Goal: Transaction & Acquisition: Obtain resource

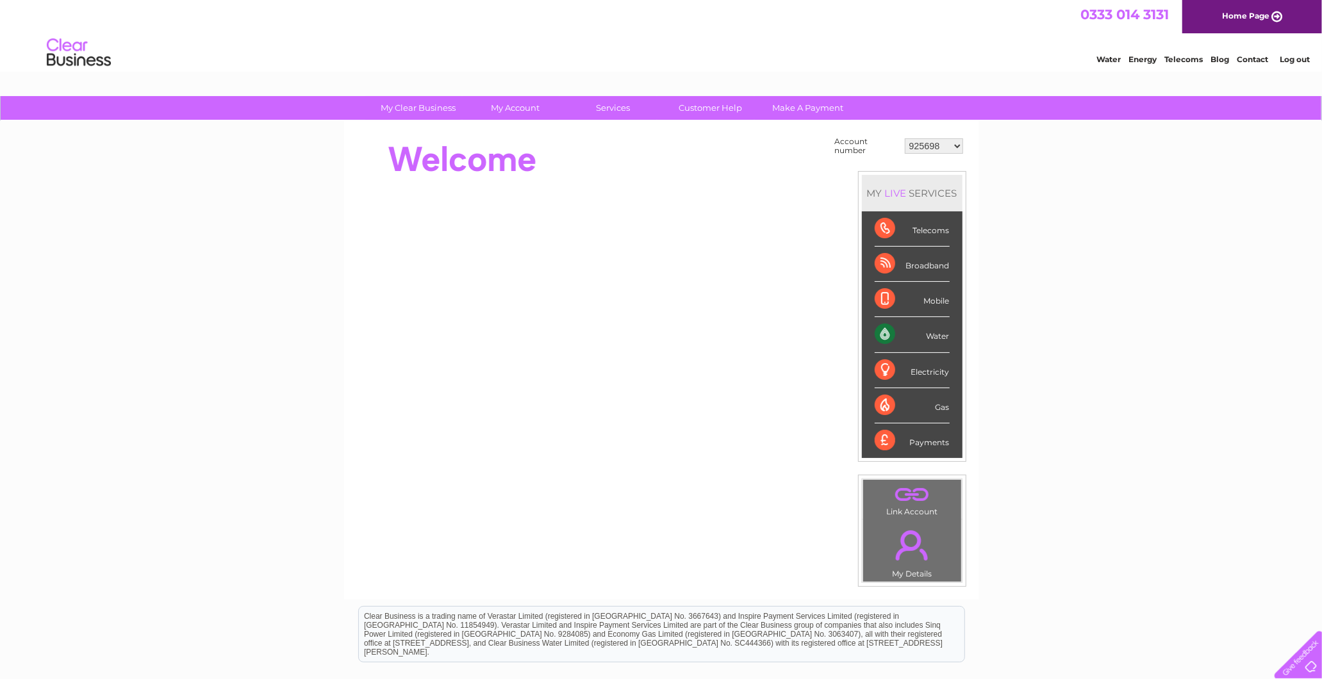
click at [944, 143] on select "925698 934462 934831 938572 941363 942374 952730 966731 966770 967205 971927 97…" at bounding box center [934, 145] width 58 height 15
select select "938572"
click at [905, 138] on select "925698 934462 934831 938572 941363 942374 952730 966731 966770 967205 971927 97…" at bounding box center [934, 145] width 58 height 15
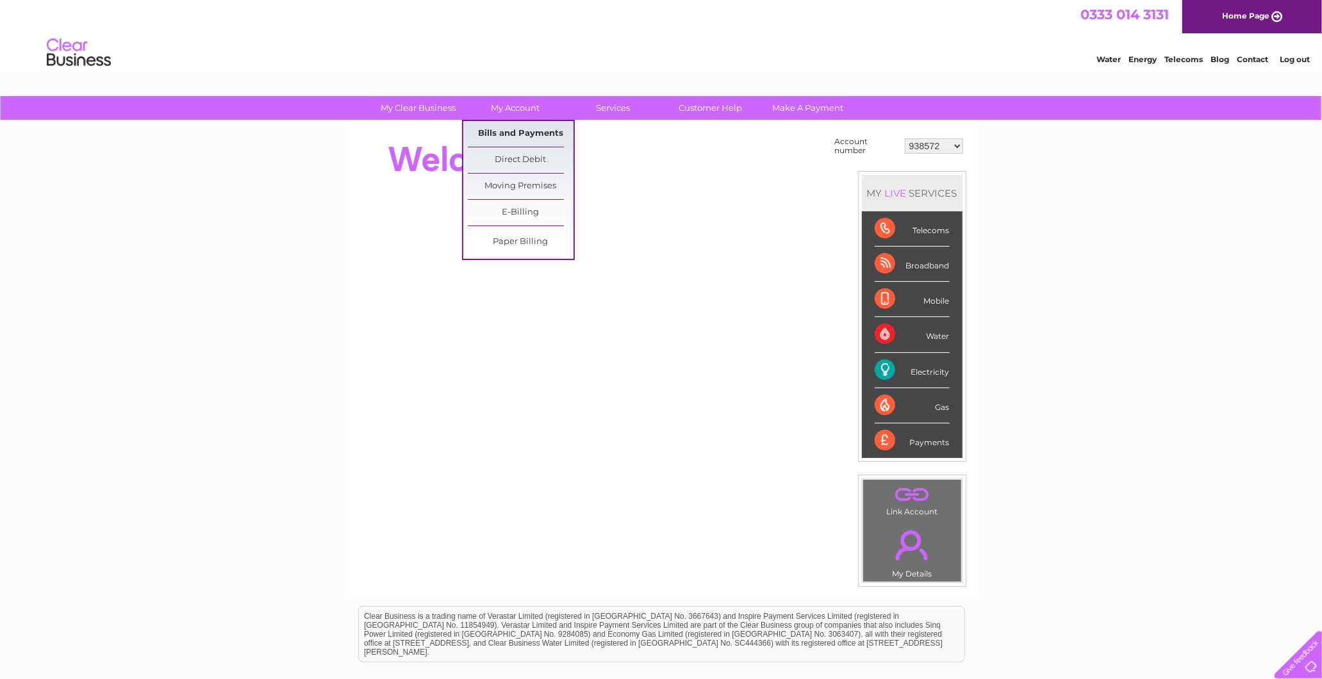
click at [507, 141] on link "Bills and Payments" at bounding box center [521, 134] width 106 height 26
click at [505, 142] on link "Bills and Payments" at bounding box center [521, 134] width 106 height 26
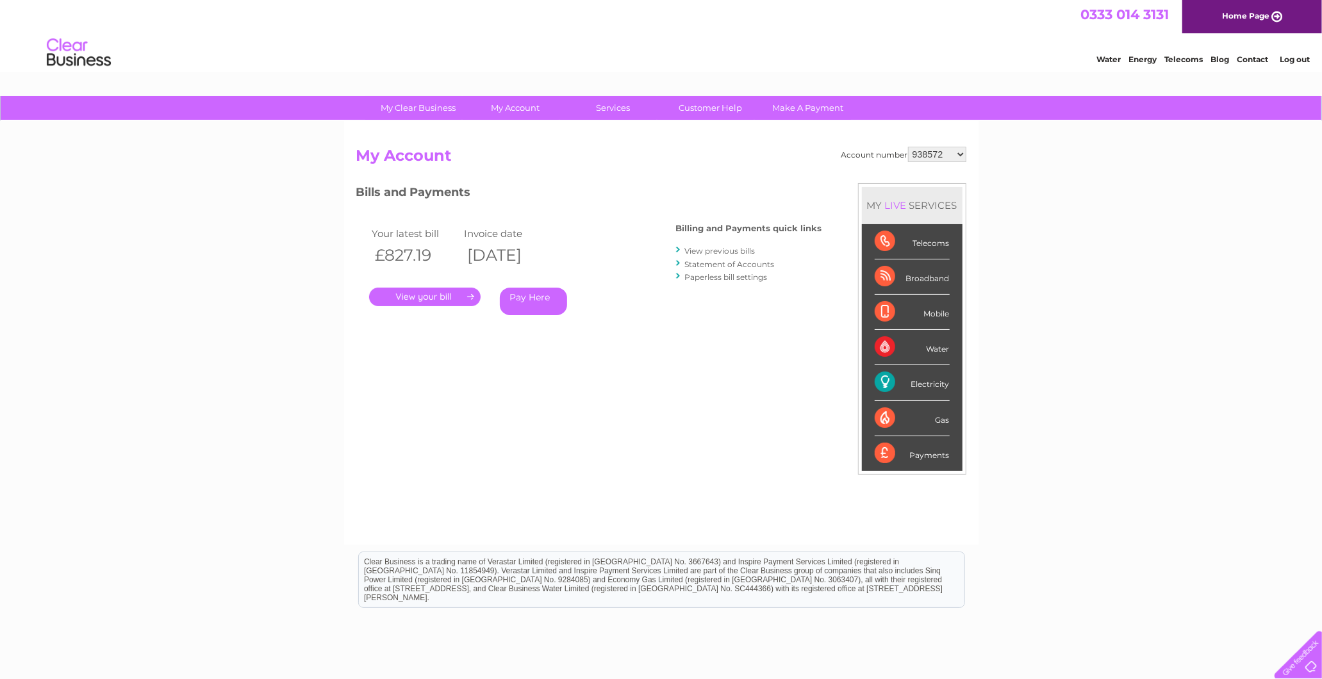
click at [712, 250] on link "View previous bills" at bounding box center [720, 251] width 70 height 10
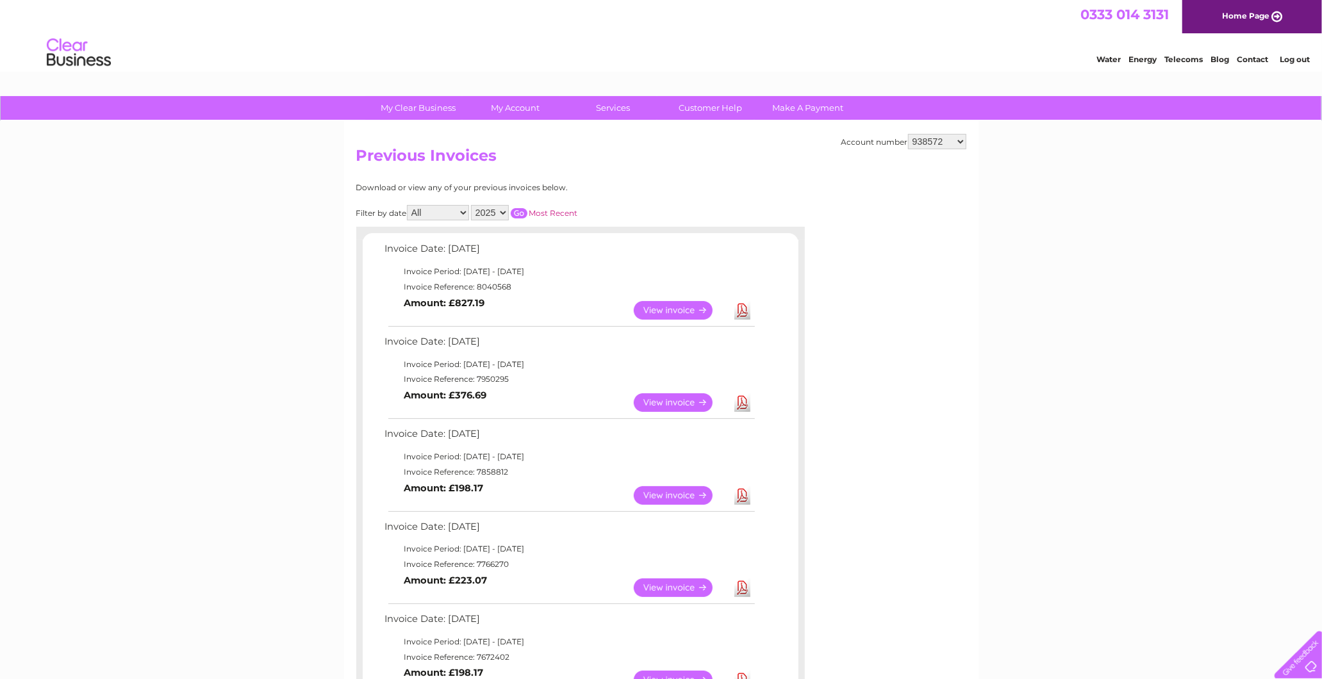
click at [944, 142] on select "925698 934462 934831 938572 941363 942374 952730 966731 966770 967205 971927 97…" at bounding box center [937, 141] width 58 height 15
click at [651, 235] on div at bounding box center [580, 233] width 448 height 13
click at [493, 208] on select "2025 2024 2023 2022" at bounding box center [490, 212] width 38 height 15
click at [472, 205] on select "2025 2024 2023 2022" at bounding box center [490, 212] width 38 height 15
click at [516, 212] on input "button" at bounding box center [519, 213] width 17 height 10
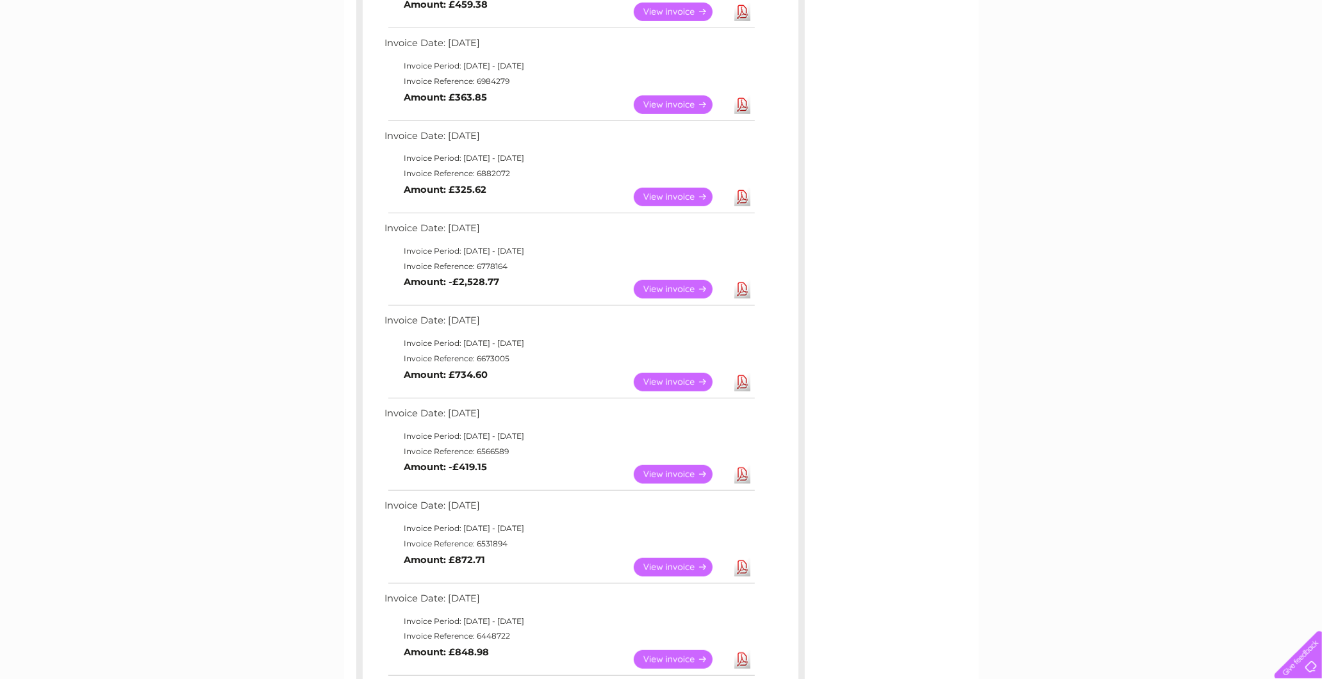
scroll to position [142, 0]
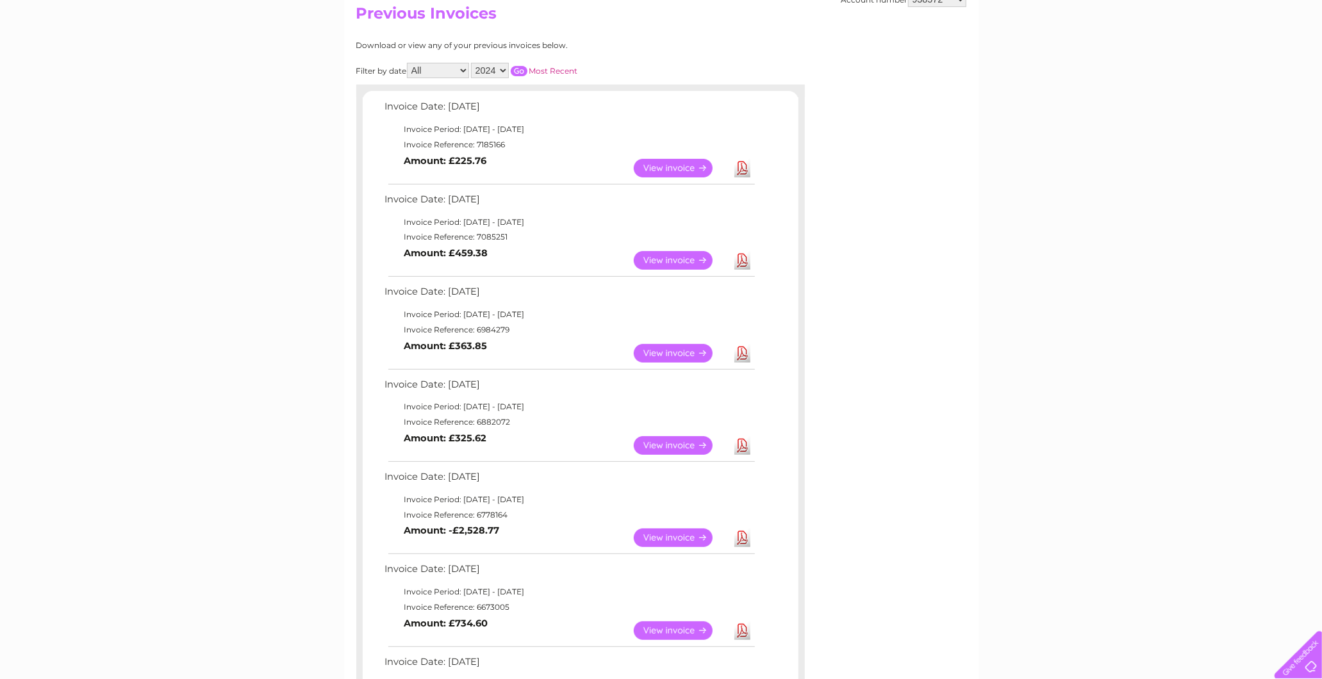
click at [746, 168] on link "Download" at bounding box center [742, 168] width 16 height 19
click at [744, 161] on link "Download" at bounding box center [742, 168] width 16 height 19
click at [493, 64] on select "2025 2024 2023 2022" at bounding box center [490, 70] width 38 height 15
select select "2025"
click at [472, 63] on select "2025 2024 2023 2022" at bounding box center [490, 70] width 38 height 15
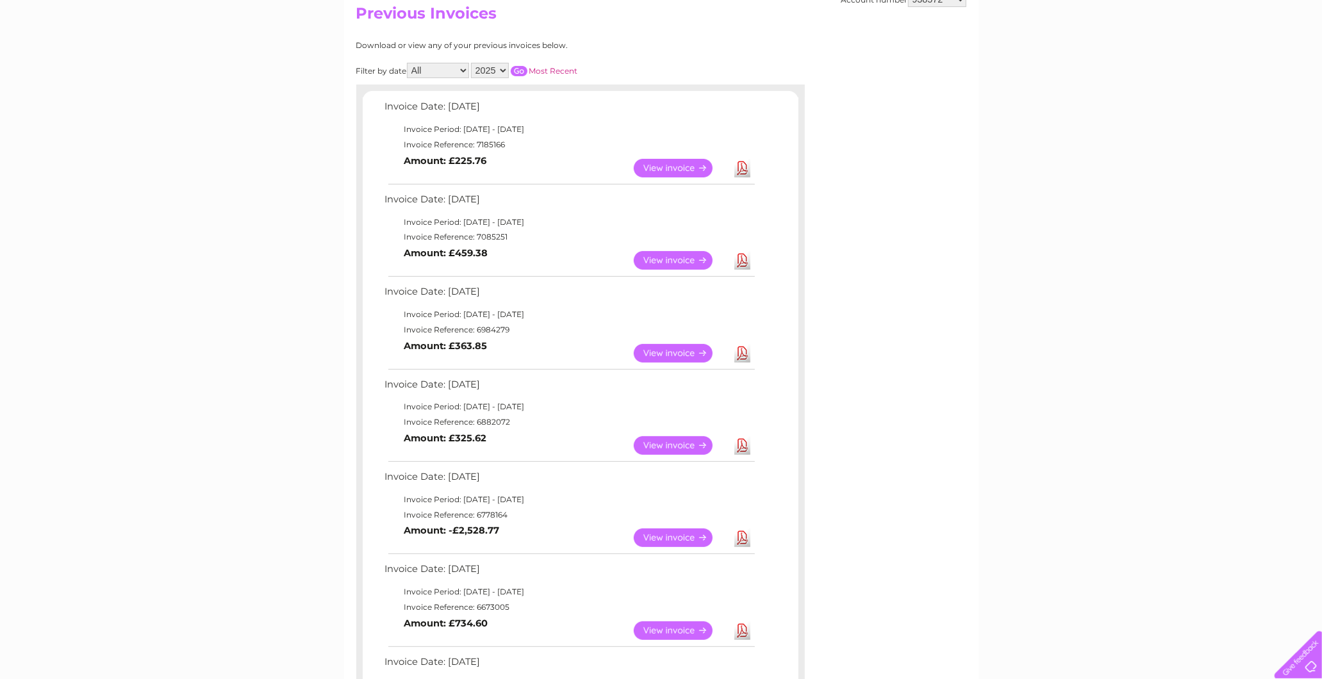
click at [516, 70] on input "button" at bounding box center [519, 71] width 17 height 10
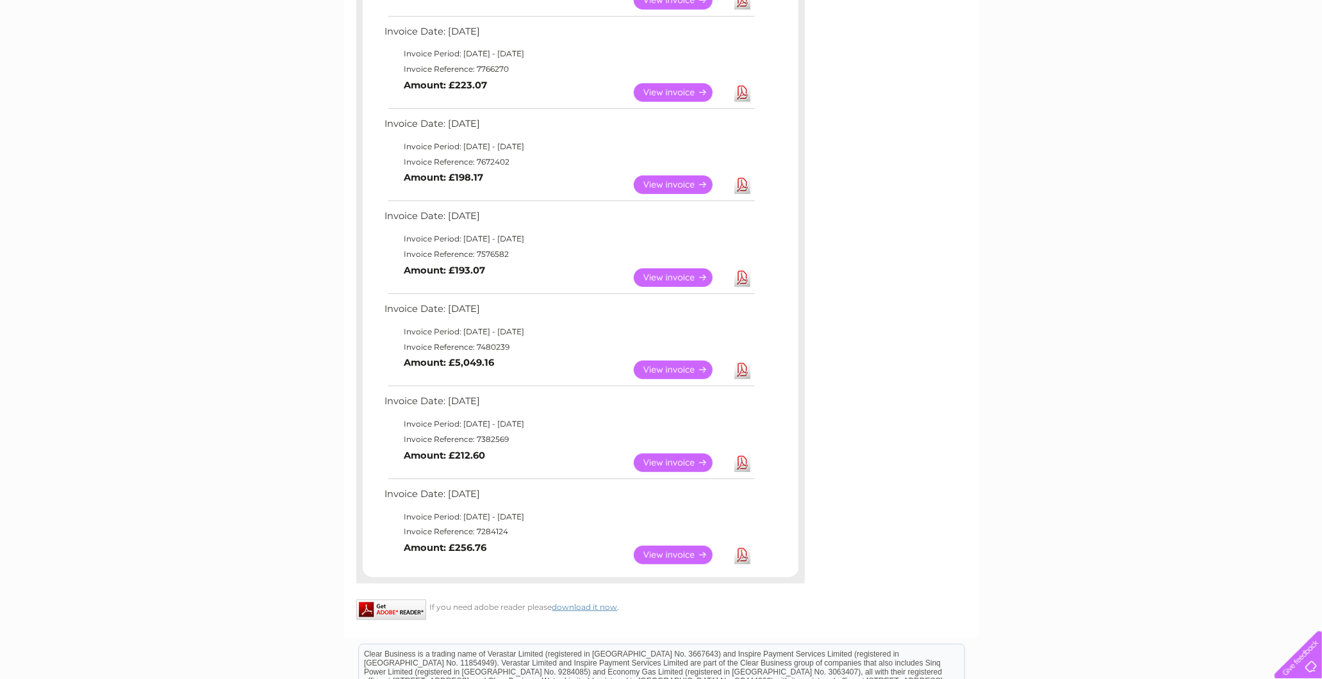
scroll to position [641, 0]
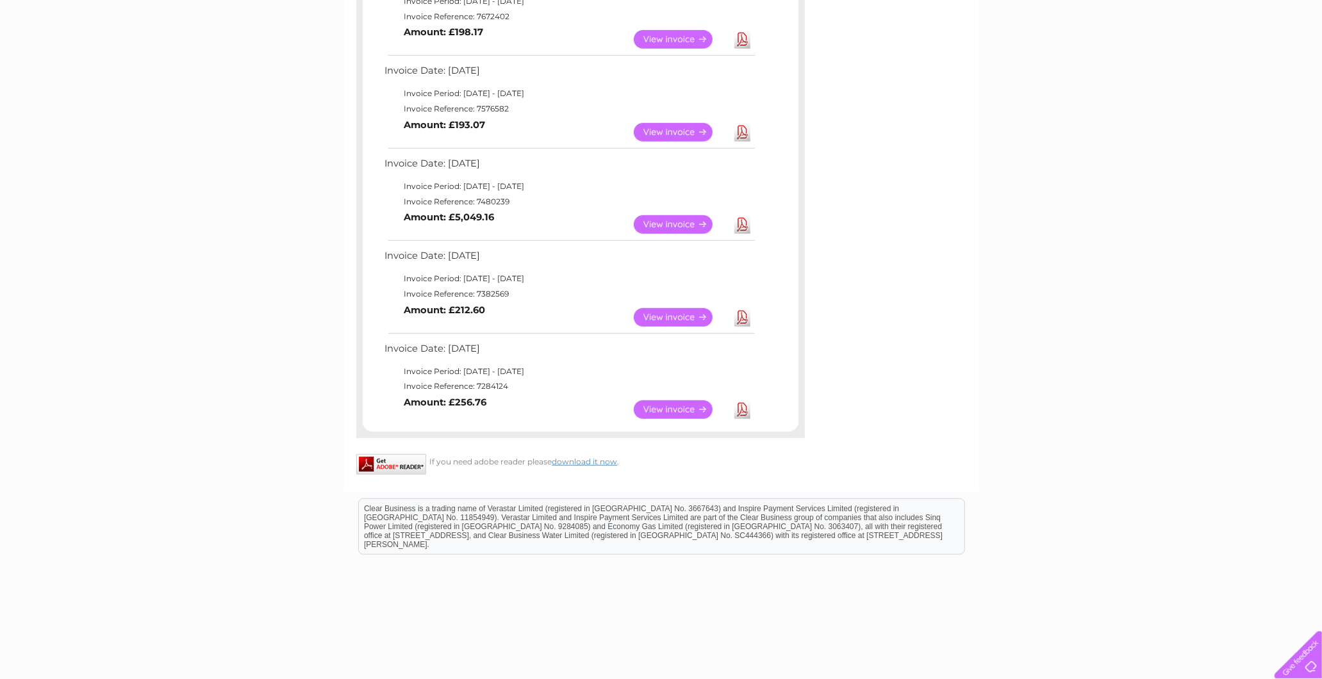
click at [747, 411] on link "Download" at bounding box center [742, 409] width 16 height 19
